Goal: Task Accomplishment & Management: Complete application form

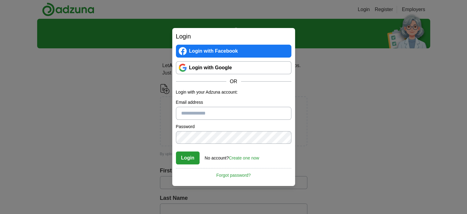
click at [205, 71] on link "Login with Google" at bounding box center [234, 67] width 116 height 13
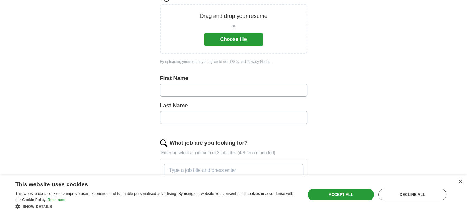
scroll to position [92, 0]
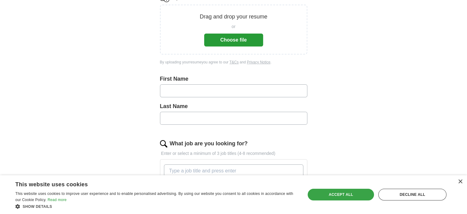
click at [351, 196] on div "Accept all" at bounding box center [341, 194] width 66 height 12
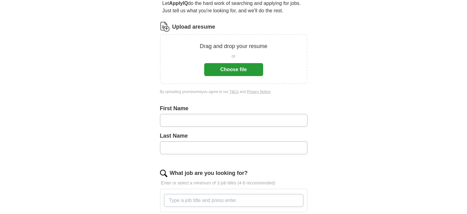
scroll to position [62, 0]
click at [245, 72] on button "Choose file" at bounding box center [233, 69] width 59 height 13
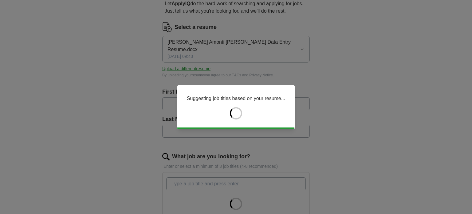
type input "*****"
type input "*******"
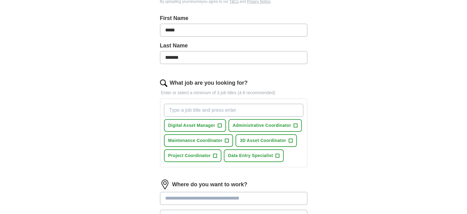
scroll to position [136, 0]
click at [260, 152] on span "Data Entry Specialist" at bounding box center [250, 155] width 45 height 6
click at [232, 103] on input "What job are you looking for?" at bounding box center [234, 109] width 140 height 13
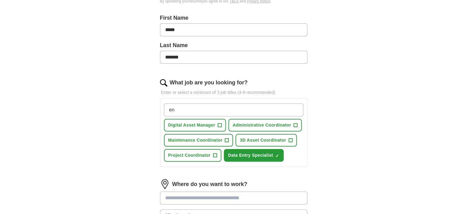
type input "e"
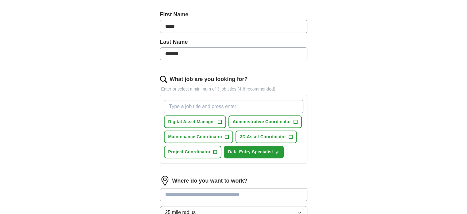
scroll to position [139, 0]
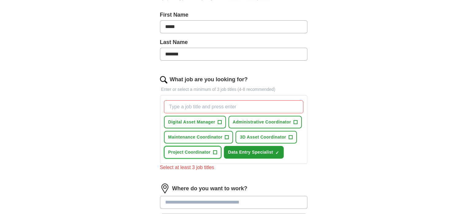
click at [215, 150] on span "+" at bounding box center [215, 152] width 4 height 5
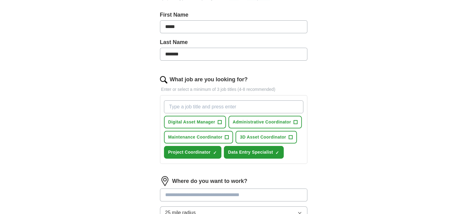
click at [206, 100] on input "What job are you looking for?" at bounding box center [234, 106] width 140 height 13
type input "Data Entry"
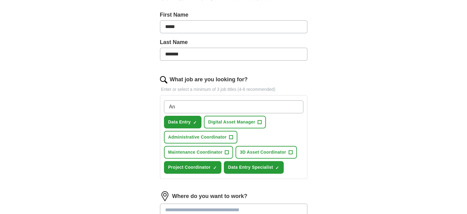
type input "A"
type input "Animation"
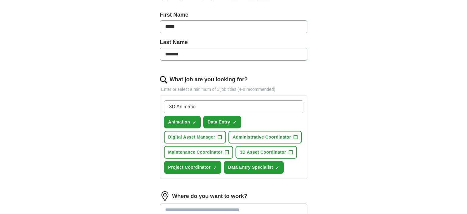
type input "3D Animation"
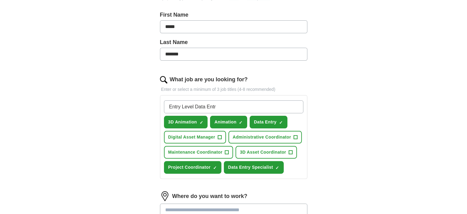
type input "Entry Level Data Entry"
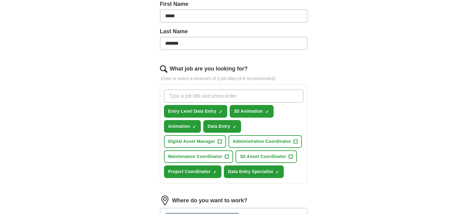
scroll to position [150, 0]
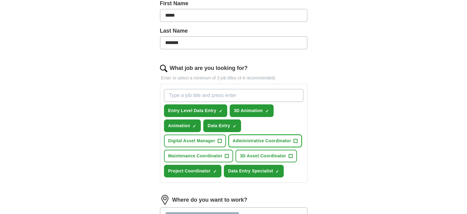
click at [294, 138] on span "+" at bounding box center [296, 140] width 4 height 5
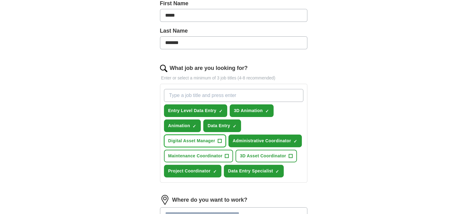
click at [214, 137] on span "Digital Asset Manager" at bounding box center [191, 140] width 47 height 6
click at [263, 152] on span "3D Asset Coordinator" at bounding box center [263, 155] width 46 height 6
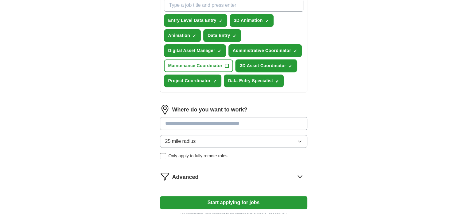
scroll to position [240, 0]
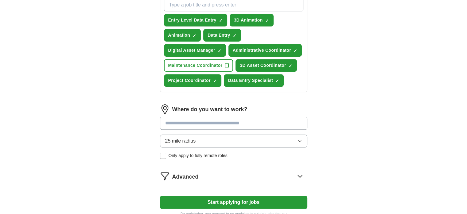
click at [210, 116] on input at bounding box center [234, 122] width 148 height 13
type input "*"
type input "******"
click at [229, 162] on form "Select a resume Terry Amonti Johnson Data Entry Resume.docx 09/06/2025, 09:43 U…" at bounding box center [234, 30] width 148 height 373
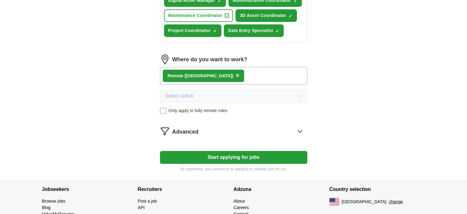
scroll to position [290, 0]
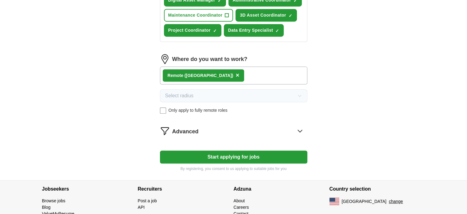
click at [169, 150] on button "Start applying for jobs" at bounding box center [234, 156] width 148 height 13
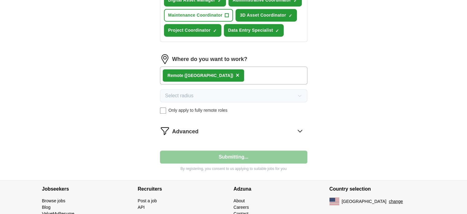
select select "**"
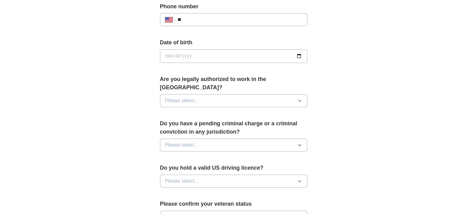
scroll to position [250, 0]
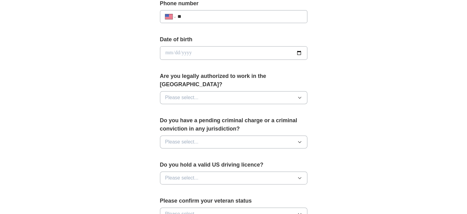
click at [175, 94] on span "Please select..." at bounding box center [181, 97] width 33 height 7
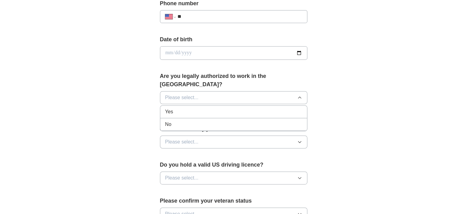
click at [176, 108] on div "Yes" at bounding box center [233, 111] width 137 height 7
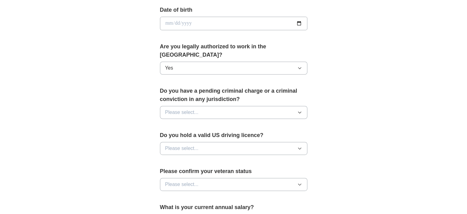
scroll to position [296, 0]
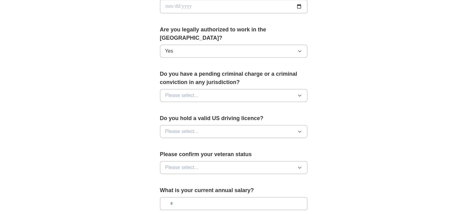
click at [165, 92] on span "Please select..." at bounding box center [181, 95] width 33 height 7
click at [168, 116] on li "No" at bounding box center [233, 122] width 147 height 13
click at [170, 128] on span "Please select..." at bounding box center [181, 131] width 33 height 7
click at [169, 142] on span "Yes" at bounding box center [169, 145] width 8 height 7
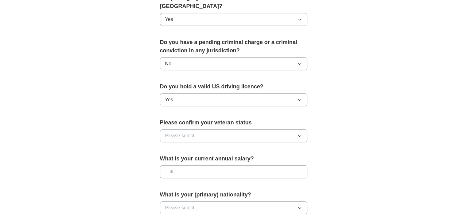
scroll to position [332, 0]
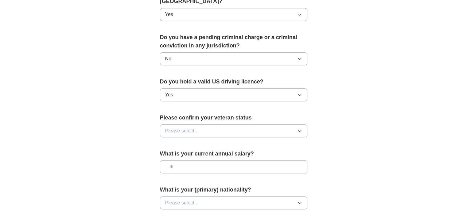
click at [165, 127] on span "Please select..." at bounding box center [181, 130] width 33 height 7
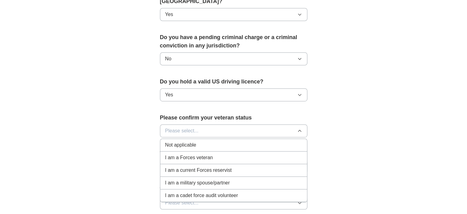
click at [171, 141] on span "Not applicable" at bounding box center [180, 144] width 31 height 7
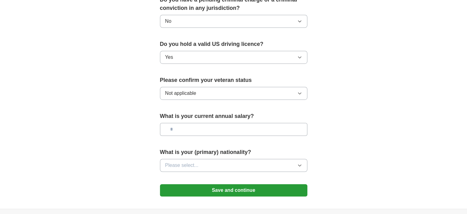
scroll to position [370, 0]
click at [170, 123] on input "text" at bounding box center [234, 129] width 148 height 13
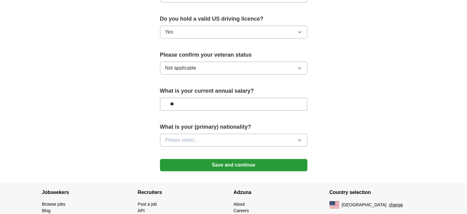
scroll to position [396, 0]
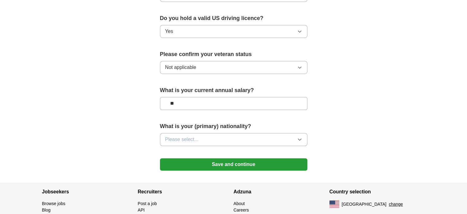
type input "**"
click at [170, 136] on span "Please select..." at bounding box center [181, 139] width 33 height 7
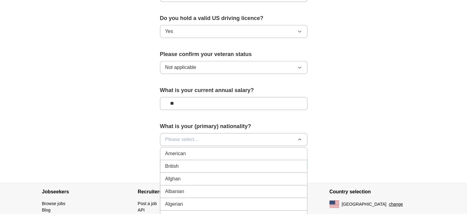
click at [173, 150] on span "American" at bounding box center [175, 153] width 21 height 7
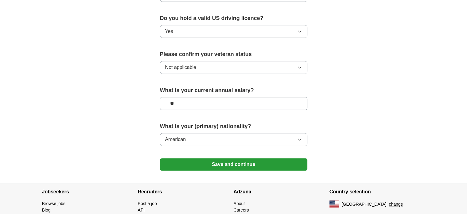
scroll to position [417, 0]
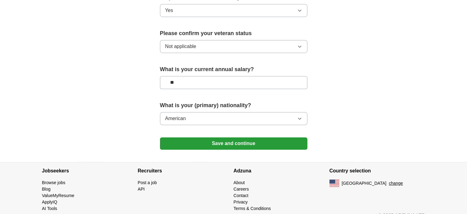
click at [165, 137] on button "Save and continue" at bounding box center [234, 143] width 148 height 12
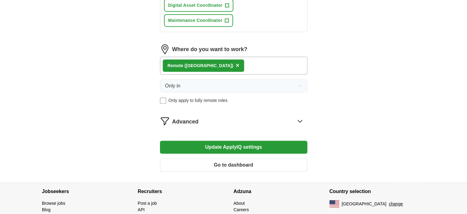
scroll to position [331, 0]
click at [230, 140] on button "Update ApplyIQ settings" at bounding box center [234, 146] width 148 height 13
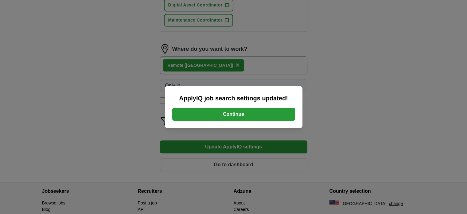
click at [227, 113] on button "Continue" at bounding box center [233, 114] width 123 height 13
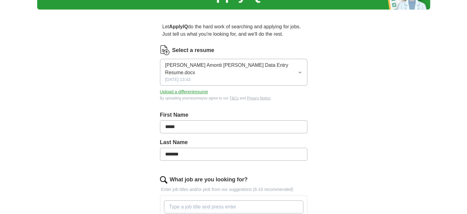
scroll to position [39, 0]
click at [187, 88] on button "Upload a different resume" at bounding box center [184, 91] width 48 height 6
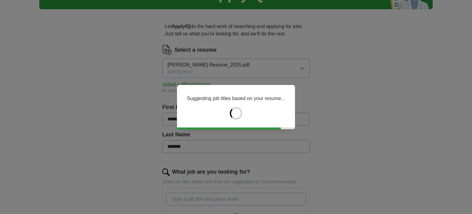
click at [125, 103] on div "Suggesting job titles based on your resume..." at bounding box center [236, 107] width 472 height 214
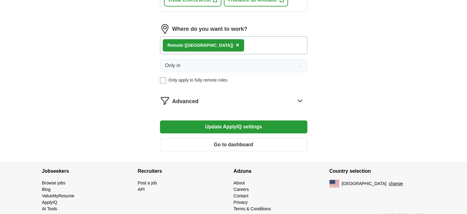
scroll to position [365, 0]
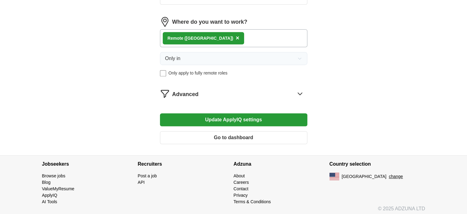
click at [175, 92] on span "Advanced" at bounding box center [185, 94] width 26 height 8
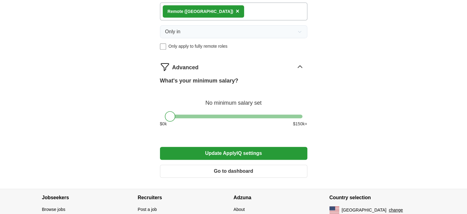
scroll to position [394, 0]
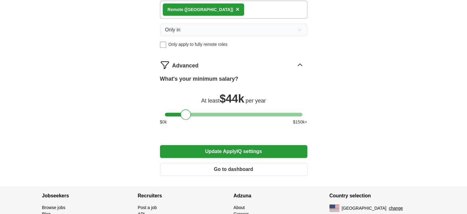
click at [186, 113] on div at bounding box center [234, 114] width 138 height 4
click at [193, 113] on div "What's your minimum salary? At least $ 44k per year $ 0 k $ 150 k+" at bounding box center [234, 102] width 148 height 55
click at [194, 112] on div at bounding box center [234, 114] width 138 height 4
click at [203, 147] on button "Update ApplyIQ settings" at bounding box center [234, 151] width 148 height 13
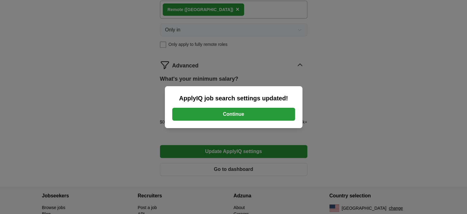
click at [203, 112] on button "Continue" at bounding box center [233, 114] width 123 height 13
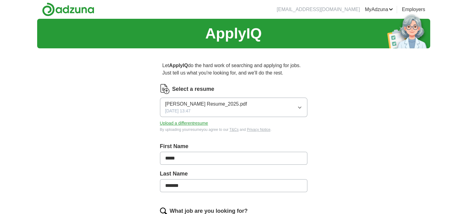
click at [76, 13] on img at bounding box center [68, 9] width 52 height 14
